Goal: Navigation & Orientation: Find specific page/section

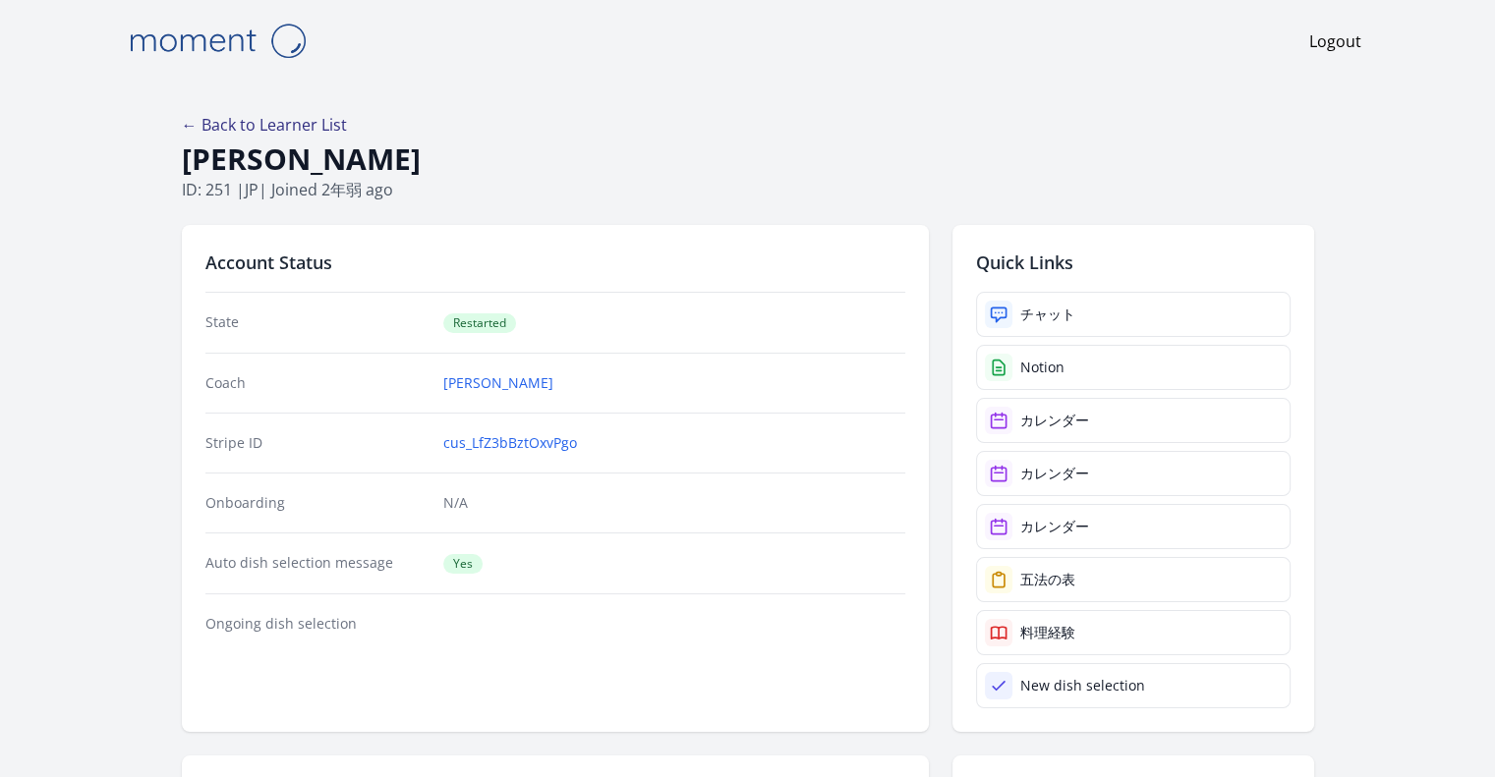
click at [317, 131] on link "← Back to Learner List" at bounding box center [264, 125] width 165 height 22
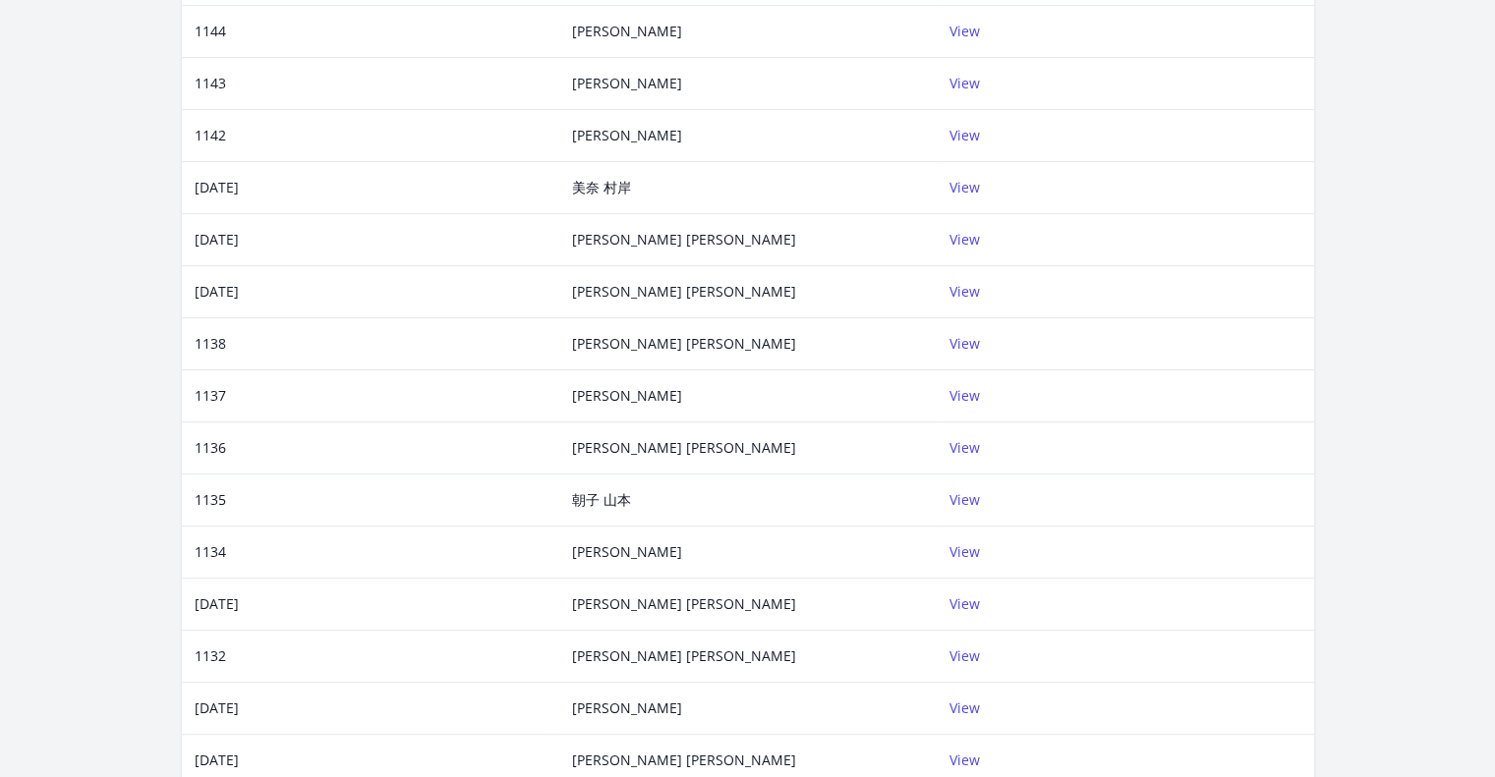
scroll to position [340, 0]
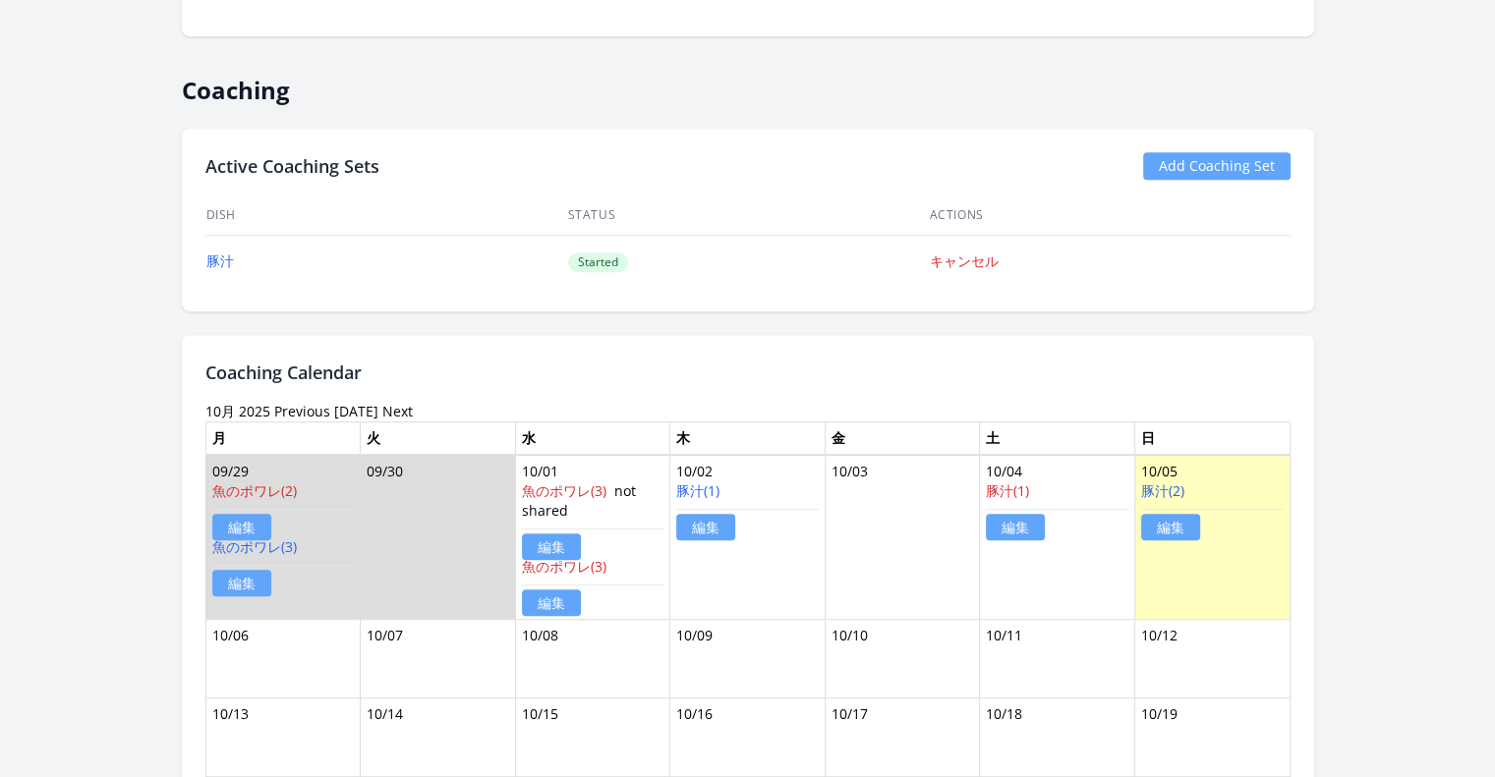
scroll to position [1093, 0]
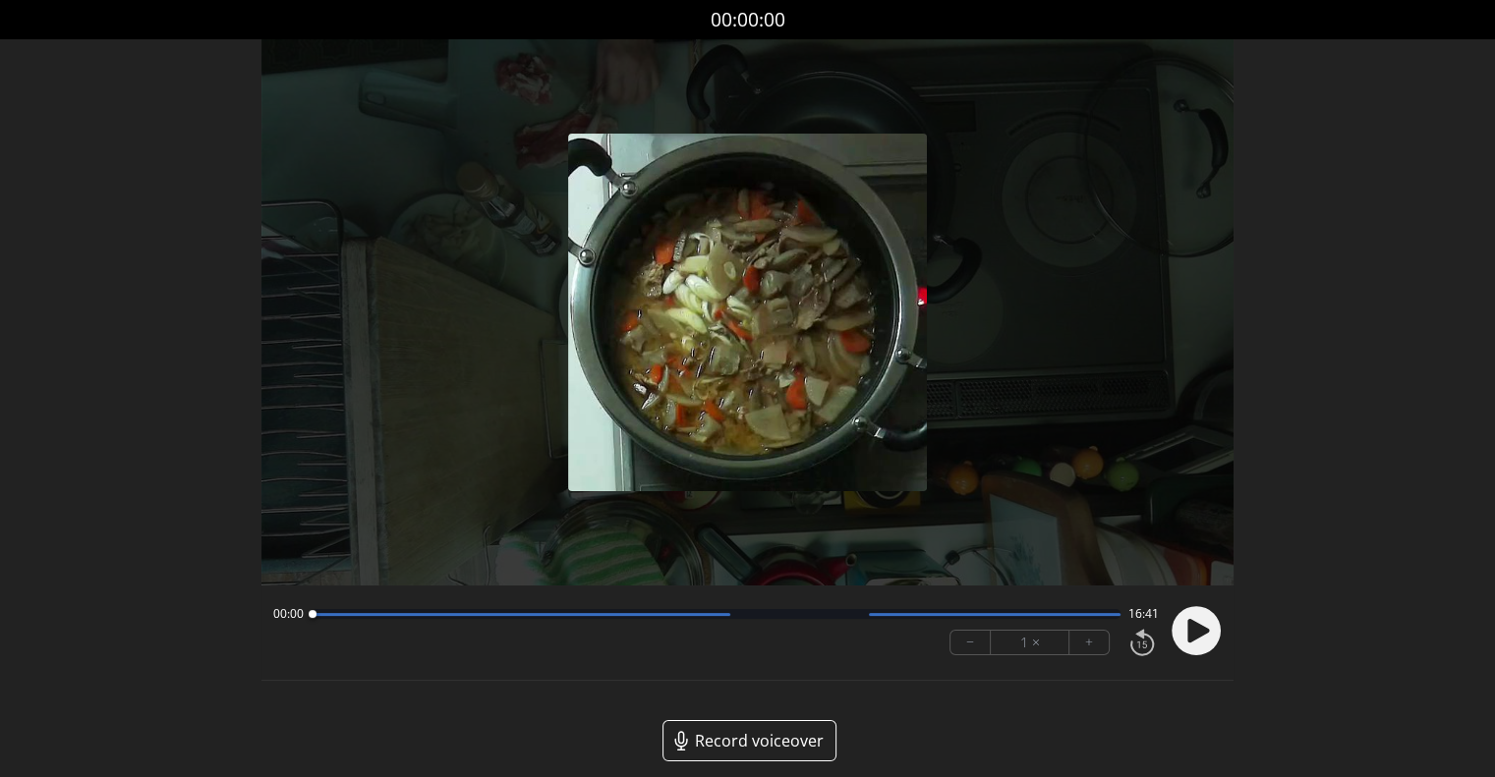
click at [1195, 628] on icon at bounding box center [1198, 631] width 22 height 24
click at [1089, 636] on button "+" at bounding box center [1088, 643] width 39 height 24
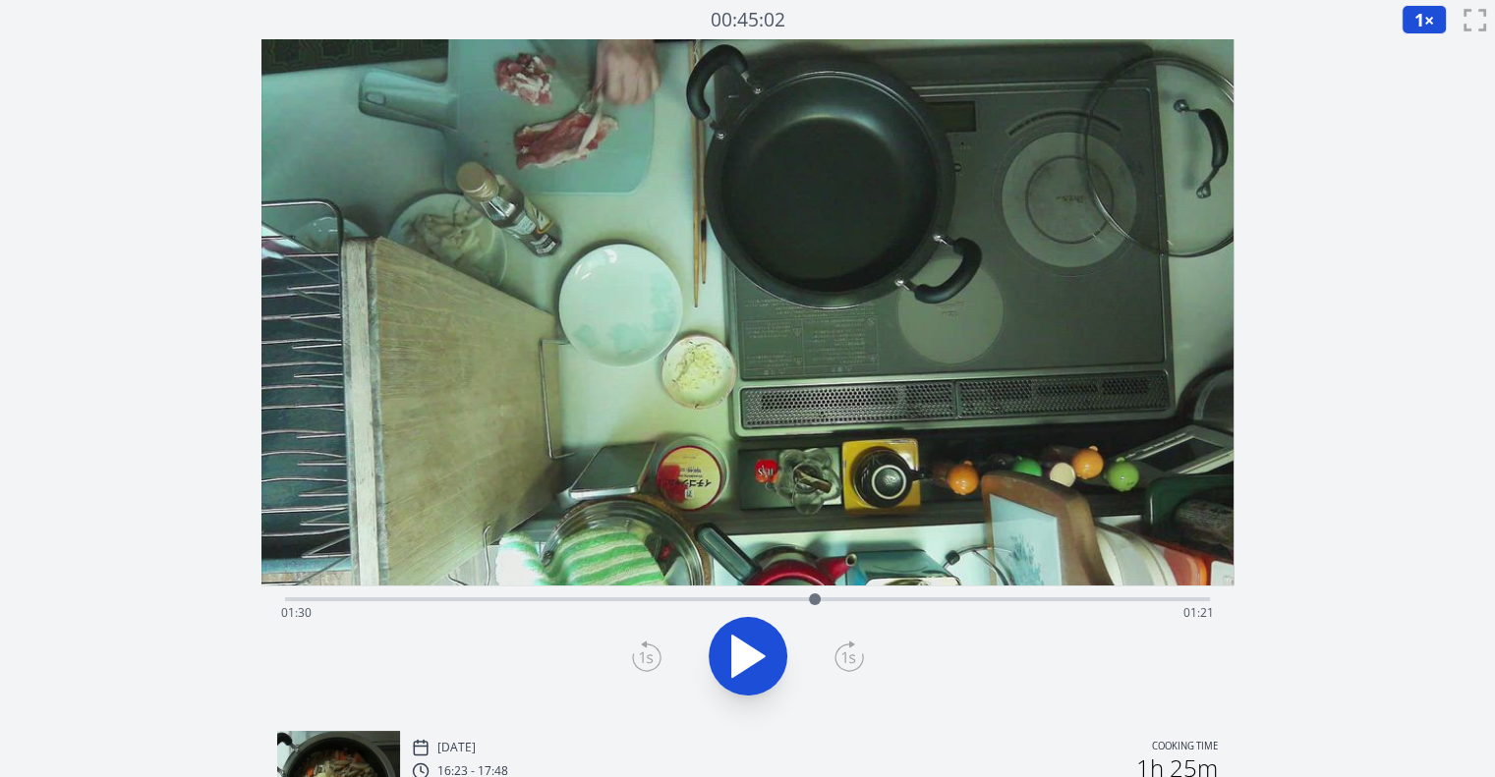
drag, startPoint x: 302, startPoint y: 596, endPoint x: 845, endPoint y: 589, distance: 543.5
click at [829, 589] on div at bounding box center [814, 599] width 29 height 29
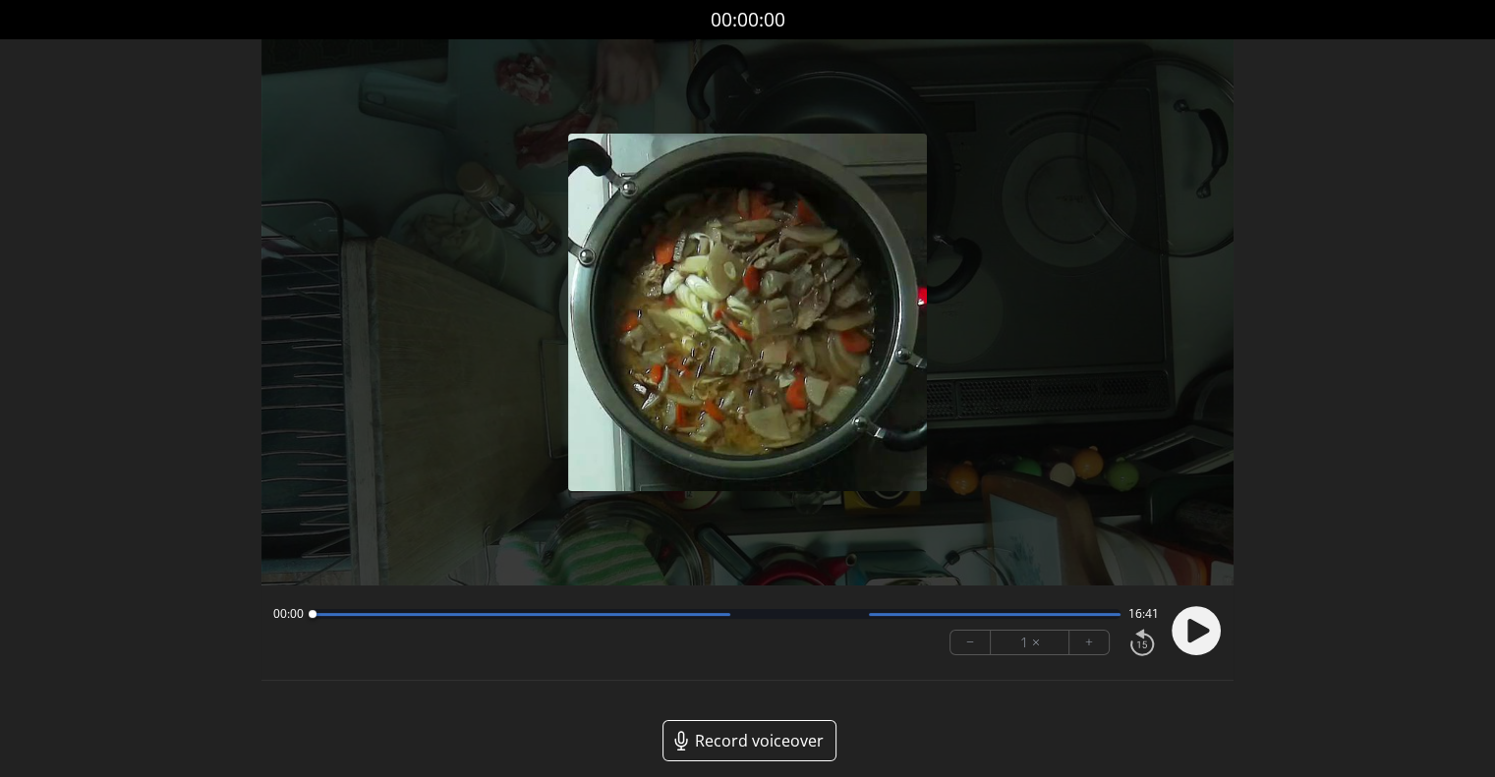
click at [322, 615] on div at bounding box center [312, 614] width 27 height 27
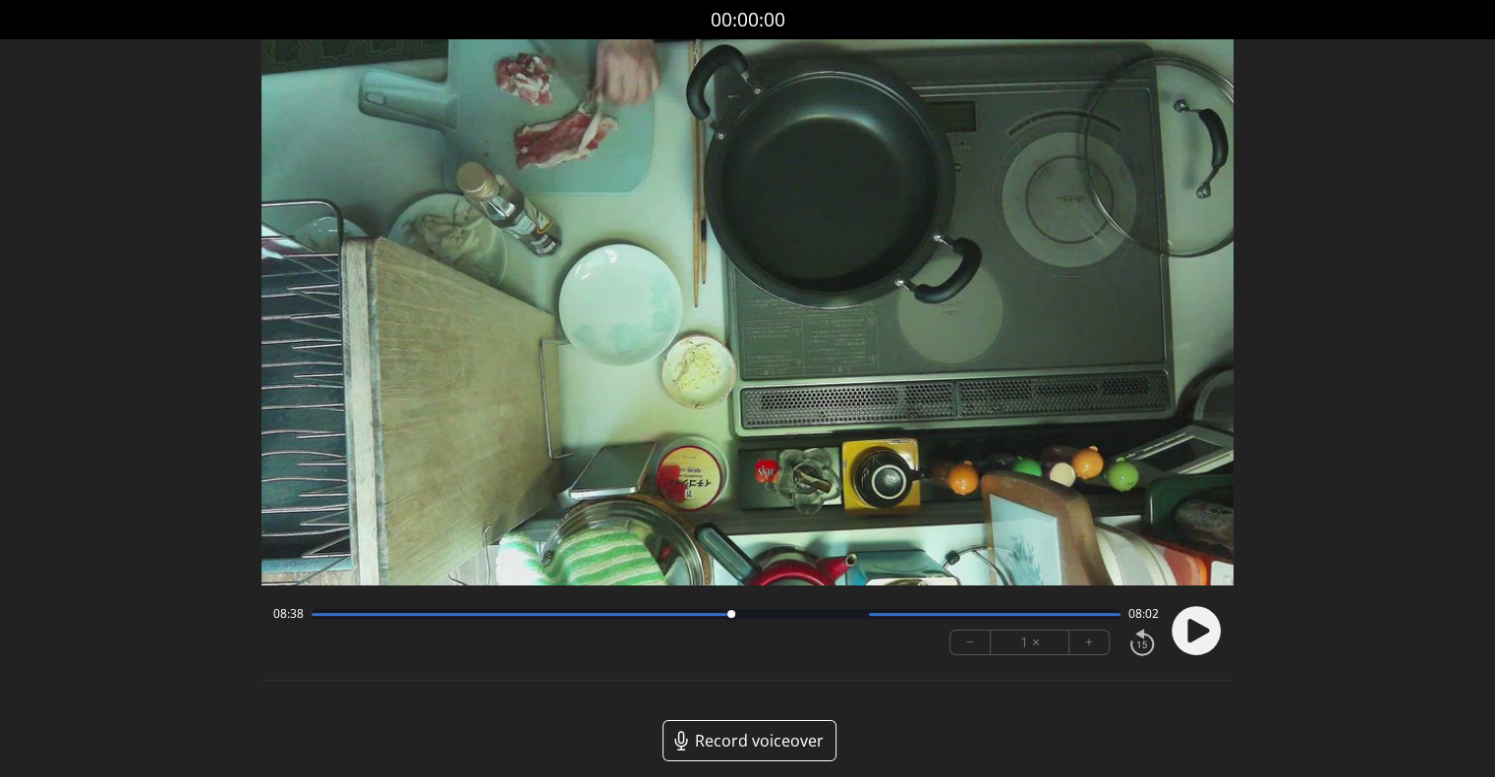
drag, startPoint x: 322, startPoint y: 615, endPoint x: 732, endPoint y: 605, distance: 409.9
click at [732, 605] on div at bounding box center [730, 614] width 27 height 27
drag, startPoint x: 734, startPoint y: 611, endPoint x: 768, endPoint y: 615, distance: 34.6
click at [768, 615] on div at bounding box center [768, 614] width 8 height 8
drag, startPoint x: 768, startPoint y: 615, endPoint x: 843, endPoint y: 619, distance: 74.8
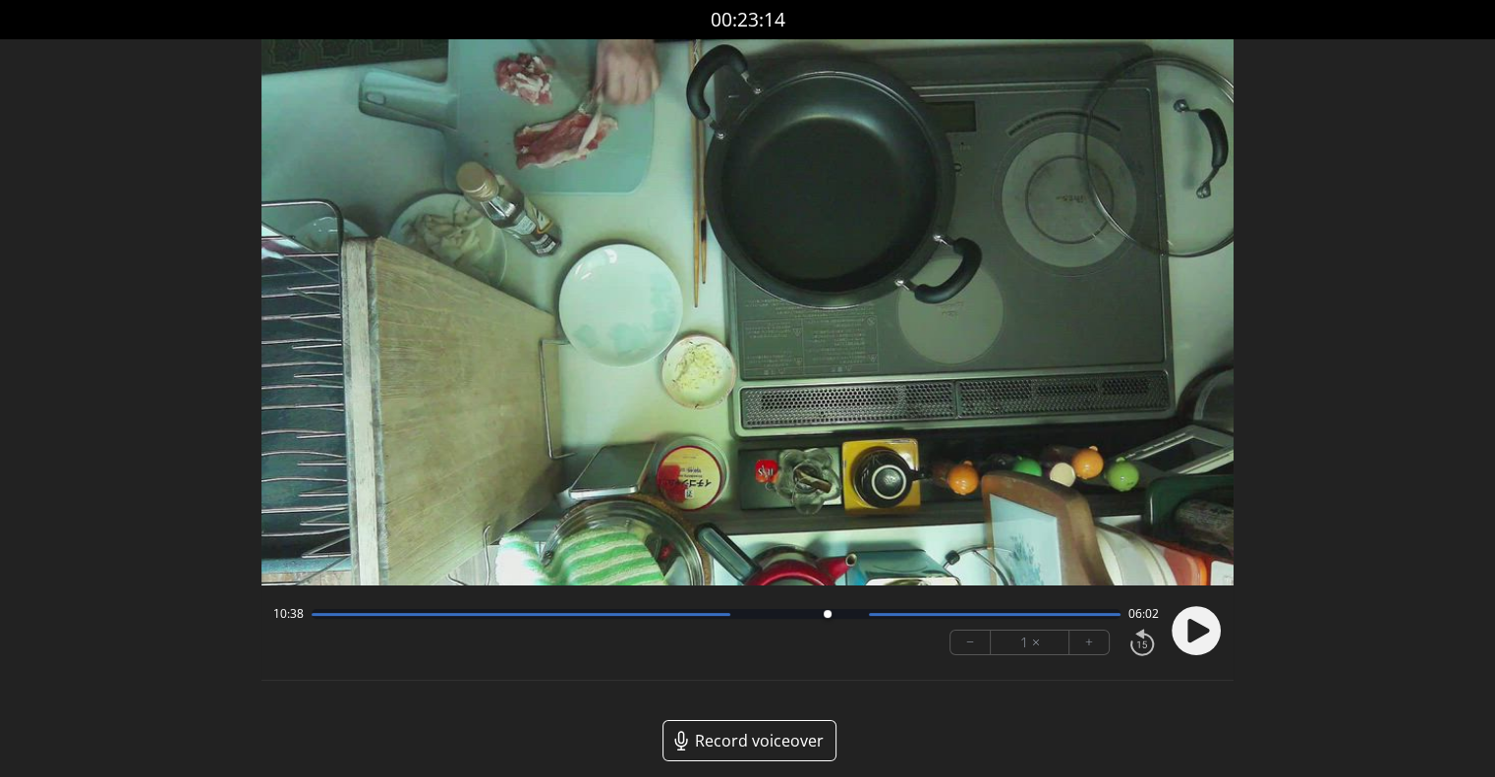
click at [840, 619] on div at bounding box center [827, 614] width 27 height 27
drag, startPoint x: 831, startPoint y: 615, endPoint x: 801, endPoint y: 616, distance: 30.5
click at [801, 616] on div at bounding box center [800, 614] width 27 height 27
drag, startPoint x: 804, startPoint y: 616, endPoint x: 821, endPoint y: 616, distance: 17.7
click at [821, 616] on div at bounding box center [822, 614] width 8 height 8
